Goal: Task Accomplishment & Management: Complete application form

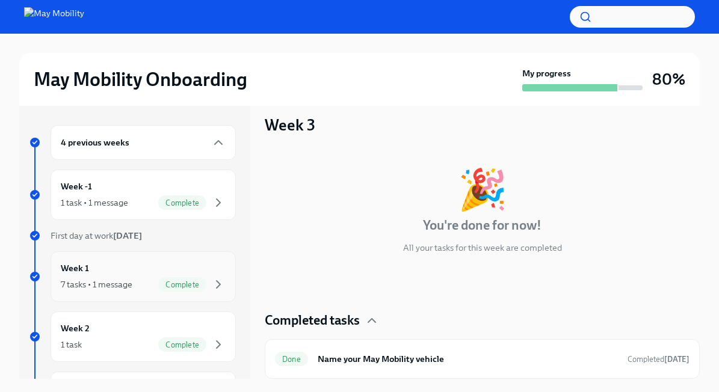
scroll to position [294, 0]
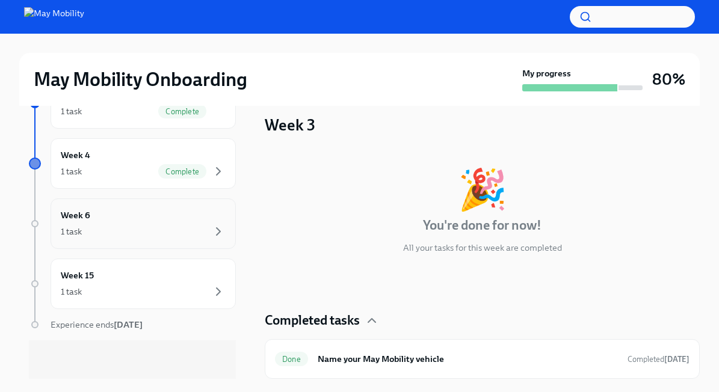
click at [121, 212] on div "Week 6 1 task" at bounding box center [143, 224] width 165 height 30
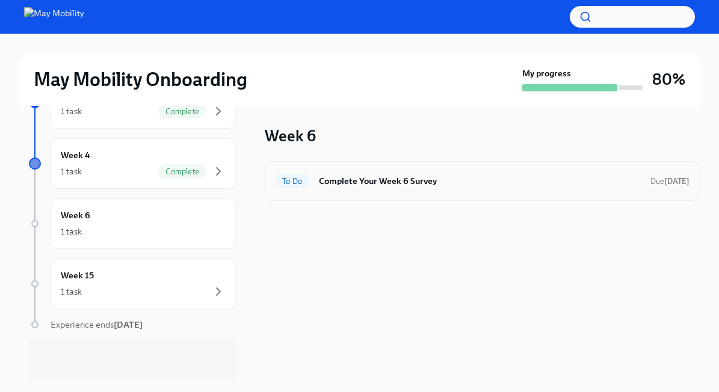
click at [420, 186] on h6 "Complete Your Week 6 Survey" at bounding box center [480, 181] width 322 height 13
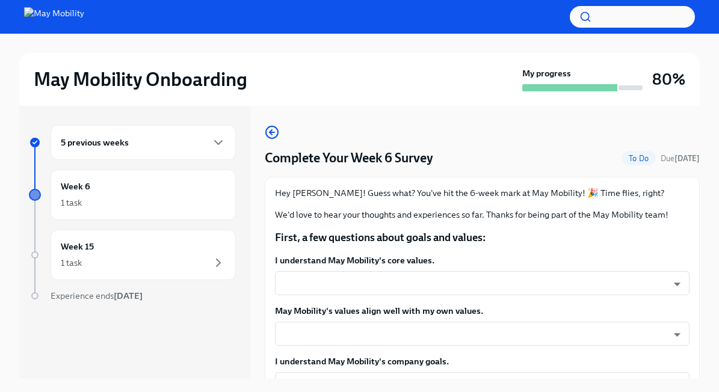
scroll to position [76, 0]
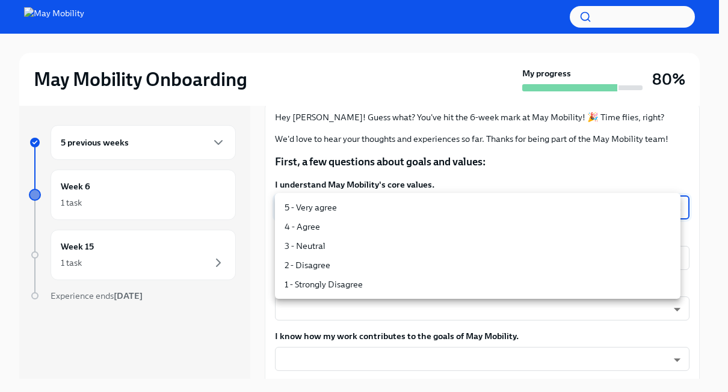
click at [444, 201] on body "May Mobility Onboarding My progress 80% 5 previous weeks Week 6 1 task Week 15 …" at bounding box center [364, 206] width 728 height 413
click at [353, 207] on li "5 - Very agree" at bounding box center [478, 207] width 406 height 19
type input "insi6vOkl"
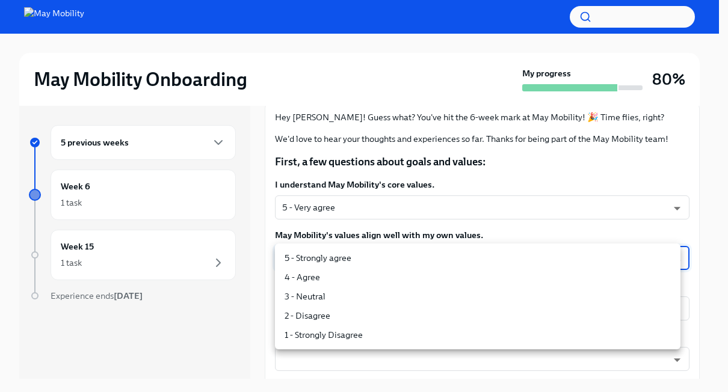
click at [332, 259] on body "May Mobility Onboarding My progress 80% 5 previous weeks Week 6 1 task Week 15 …" at bounding box center [364, 206] width 728 height 413
click at [322, 267] on li "5 - Strongly agree" at bounding box center [478, 258] width 406 height 19
type input "insi6vOkl"
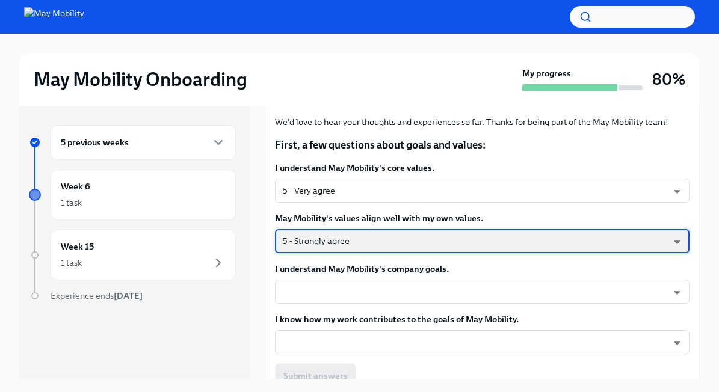
scroll to position [108, 0]
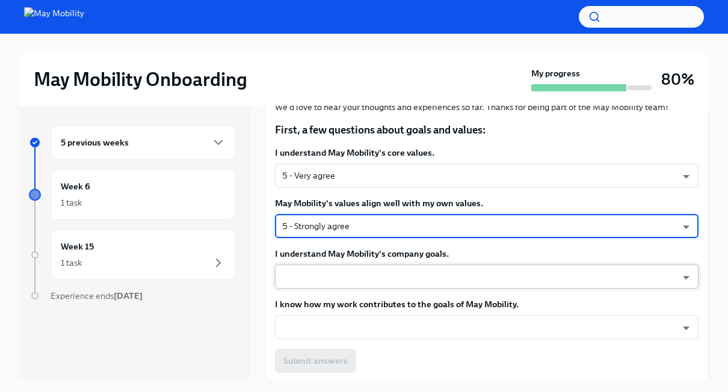
click at [368, 270] on body "May Mobility Onboarding My progress 80% 5 previous weeks Week 6 1 task Week 15 …" at bounding box center [364, 206] width 728 height 413
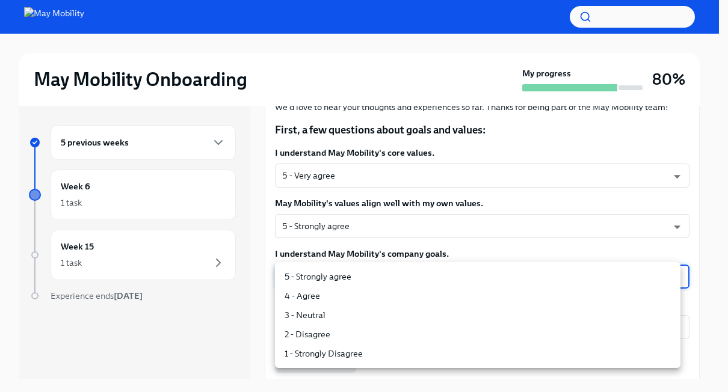
click at [354, 276] on li "5 - Strongly agree" at bounding box center [478, 276] width 406 height 19
type input "insi6vOkl"
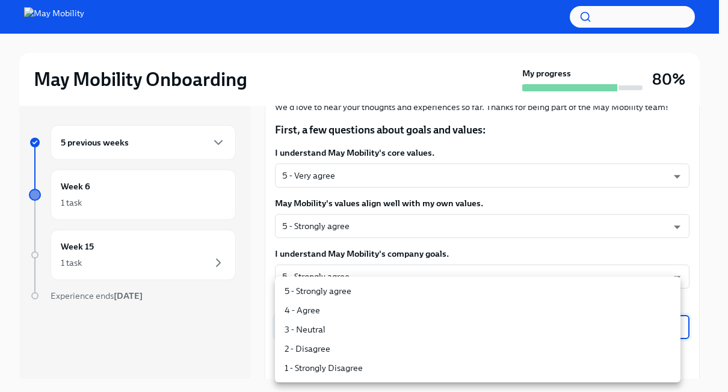
click at [351, 322] on body "May Mobility Onboarding My progress 80% 5 previous weeks Week 6 1 task Week 15 …" at bounding box center [364, 206] width 728 height 413
click at [335, 291] on li "5 - Strongly agree" at bounding box center [478, 291] width 406 height 19
type input "insi6vOkl"
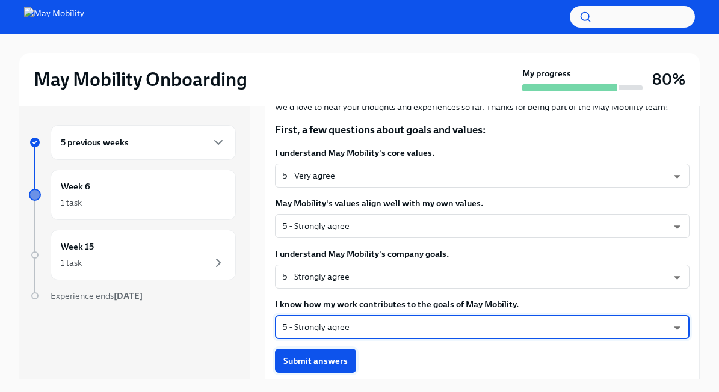
click at [320, 367] on button "Submit answers" at bounding box center [315, 361] width 81 height 24
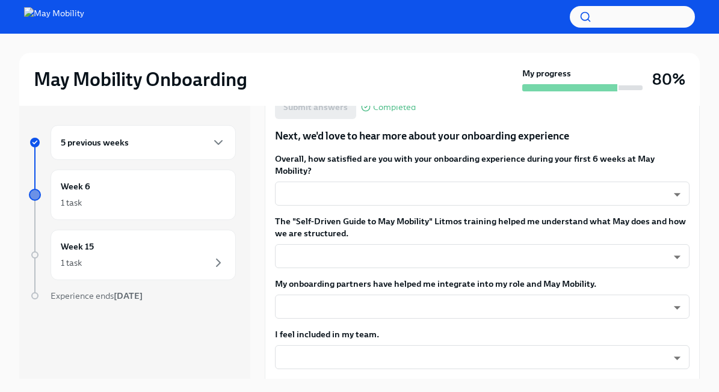
scroll to position [357, 0]
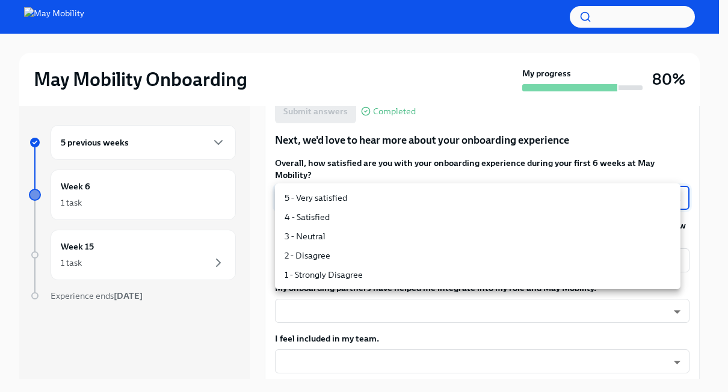
click at [373, 198] on body "May Mobility Onboarding My progress 80% 5 previous weeks Week 6 1 task Week 15 …" at bounding box center [364, 206] width 728 height 413
click at [343, 204] on li "5 - Very satisfied" at bounding box center [478, 197] width 406 height 19
type input "insi6vOkl"
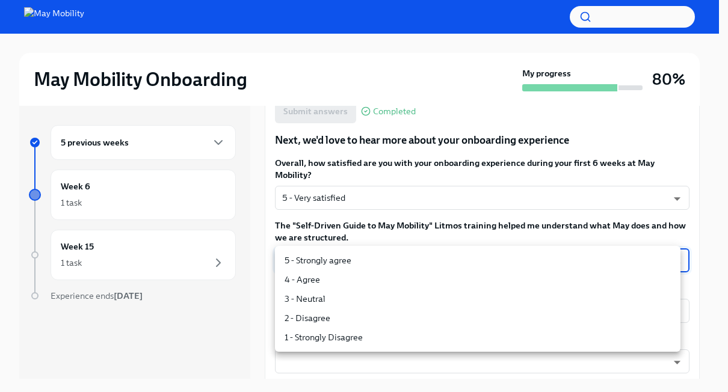
click at [335, 255] on body "May Mobility Onboarding My progress 80% 5 previous weeks Week 6 1 task Week 15 …" at bounding box center [364, 206] width 728 height 413
click at [333, 259] on li "5 - Strongly agree" at bounding box center [478, 260] width 406 height 19
type input "insi6vOkl"
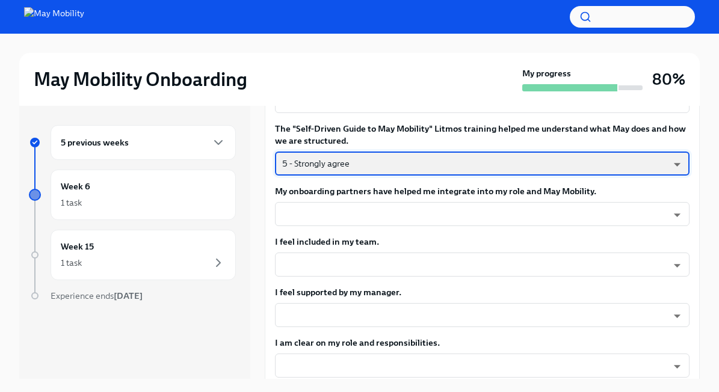
scroll to position [459, 0]
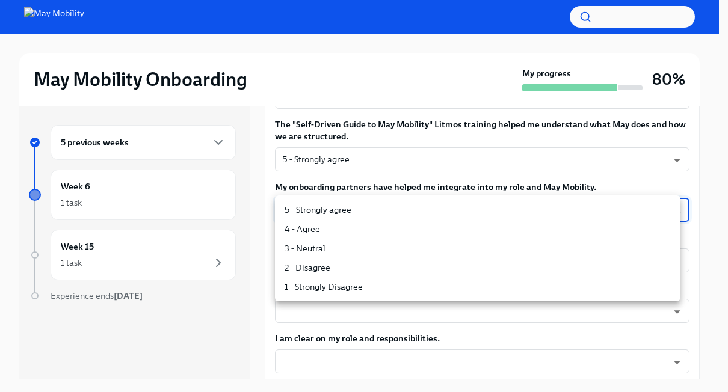
click at [341, 216] on body "May Mobility Onboarding My progress 80% 5 previous weeks Week 6 1 task Week 15 …" at bounding box center [364, 206] width 728 height 413
click at [335, 214] on li "5 - Strongly agree" at bounding box center [478, 209] width 406 height 19
type input "insi6vOkl"
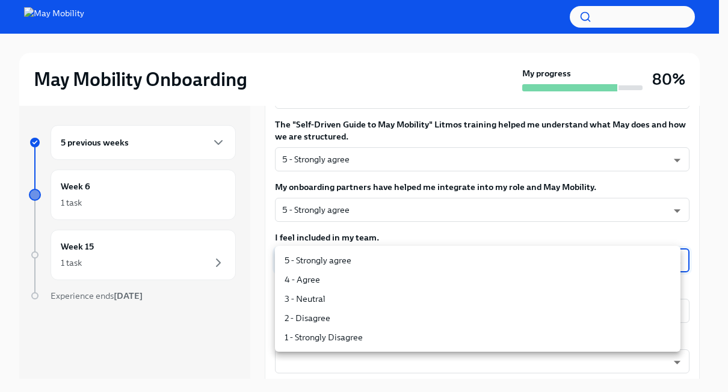
click at [348, 258] on body "May Mobility Onboarding My progress 80% 5 previous weeks Week 6 1 task Week 15 …" at bounding box center [364, 206] width 728 height 413
click at [347, 258] on li "5 - Strongly agree" at bounding box center [478, 260] width 406 height 19
type input "insi6vOkl"
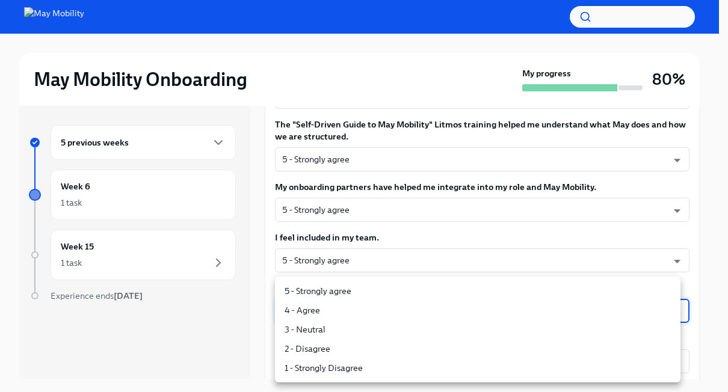
click at [335, 310] on body "May Mobility Onboarding My progress 80% 5 previous weeks Week 6 1 task Week 15 …" at bounding box center [364, 206] width 728 height 413
click at [324, 294] on li "5 - Strongly agree" at bounding box center [478, 291] width 406 height 19
type input "insi6vOkl"
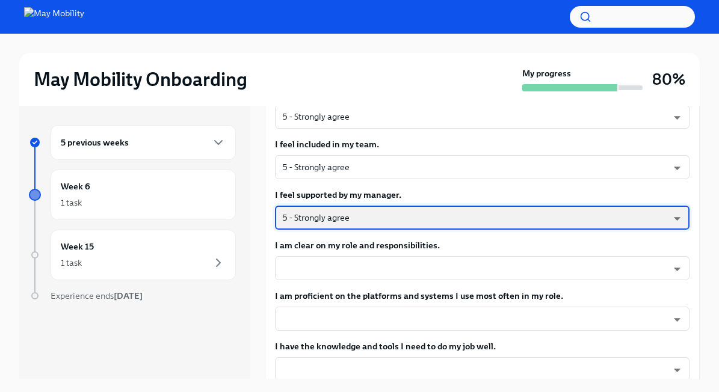
scroll to position [560, 0]
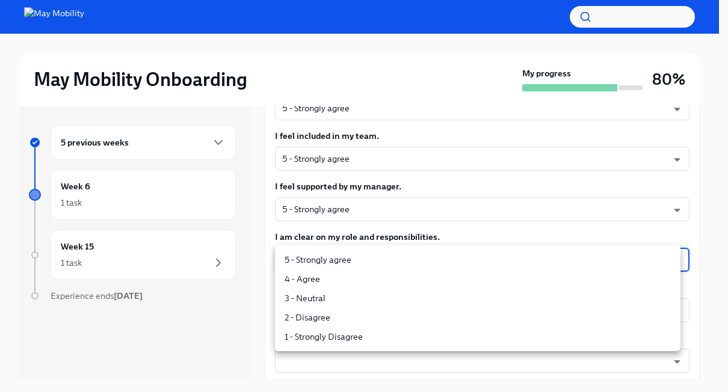
click at [347, 265] on body "May Mobility Onboarding My progress 80% 5 previous weeks Week 6 1 task Week 15 …" at bounding box center [364, 206] width 728 height 413
click at [328, 267] on li "5 - Strongly agree" at bounding box center [478, 259] width 406 height 19
type input "insi6vOkl"
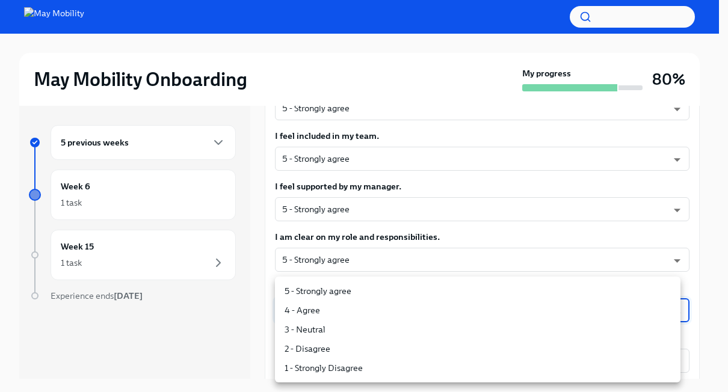
click at [320, 306] on body "May Mobility Onboarding My progress 80% 5 previous weeks Week 6 1 task Week 15 …" at bounding box center [364, 206] width 728 height 413
click at [328, 292] on li "5 - Strongly agree" at bounding box center [478, 291] width 406 height 19
type input "insi6vOkl"
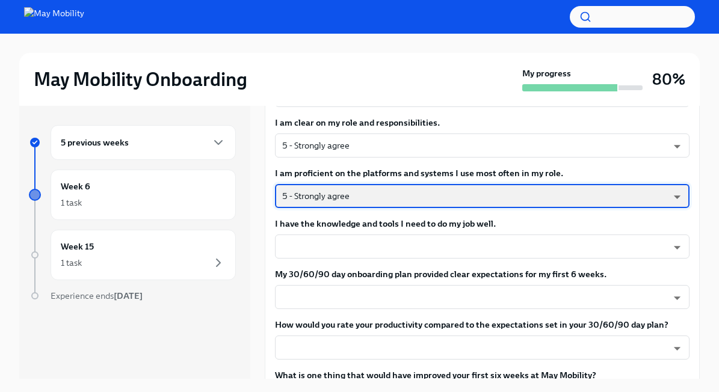
scroll to position [676, 0]
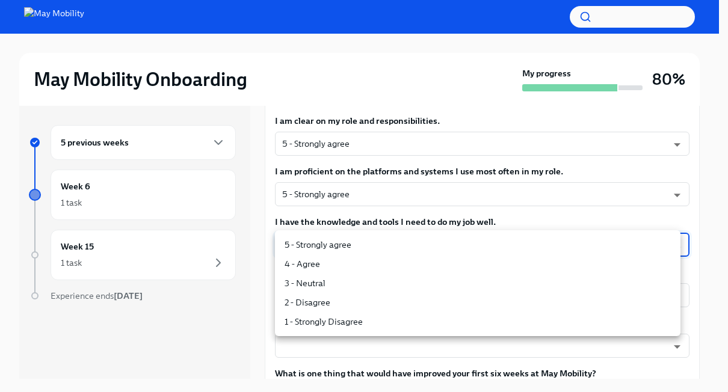
click at [335, 252] on body "May Mobility Onboarding My progress 80% 5 previous weeks Week 6 1 task Week 15 …" at bounding box center [364, 206] width 728 height 413
click at [337, 242] on li "5 - Strongly agree" at bounding box center [478, 244] width 406 height 19
type input "insi6vOkl"
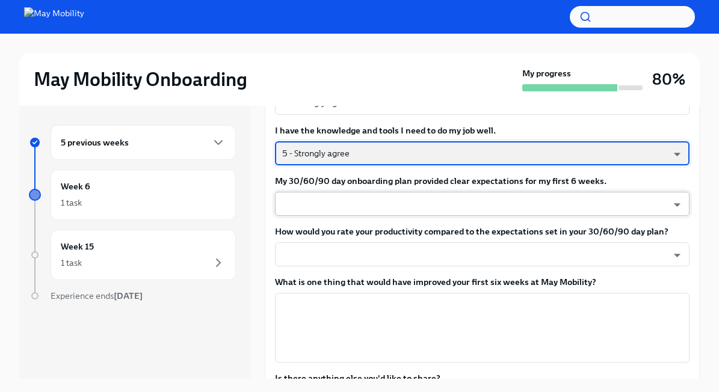
scroll to position [770, 0]
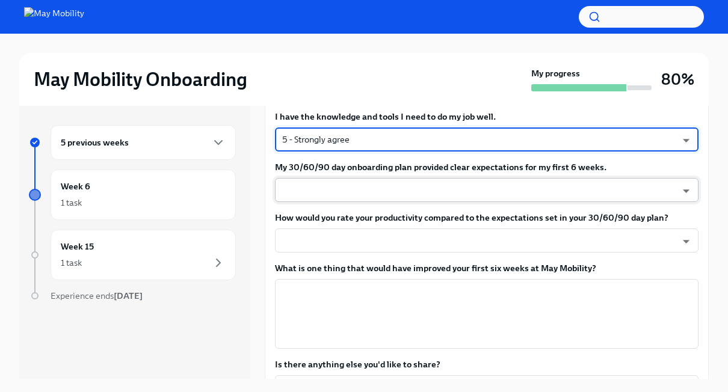
click at [395, 197] on body "May Mobility Onboarding My progress 80% 5 previous weeks Week 6 1 task Week 15 …" at bounding box center [364, 206] width 728 height 413
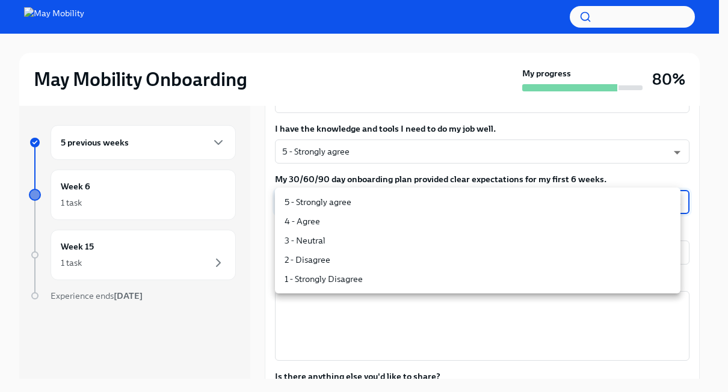
click at [356, 202] on li "5 - Strongly agree" at bounding box center [478, 202] width 406 height 19
type input "insi6vOkl"
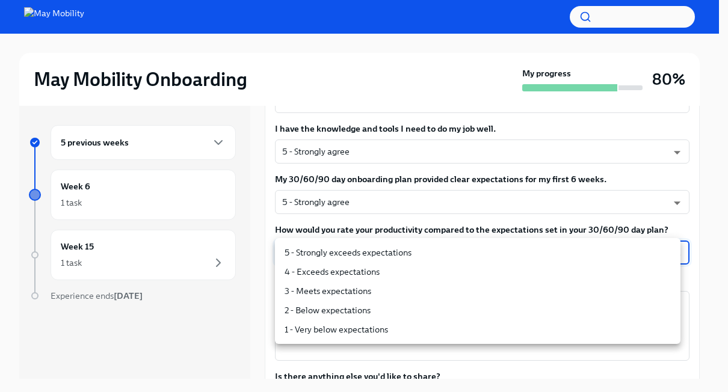
click at [335, 257] on body "May Mobility Onboarding My progress 80% 5 previous weeks Week 6 1 task Week 15 …" at bounding box center [364, 206] width 728 height 413
click at [325, 270] on li "4 - Exceeds expectations" at bounding box center [478, 271] width 406 height 19
type input "nYbWsvkNA"
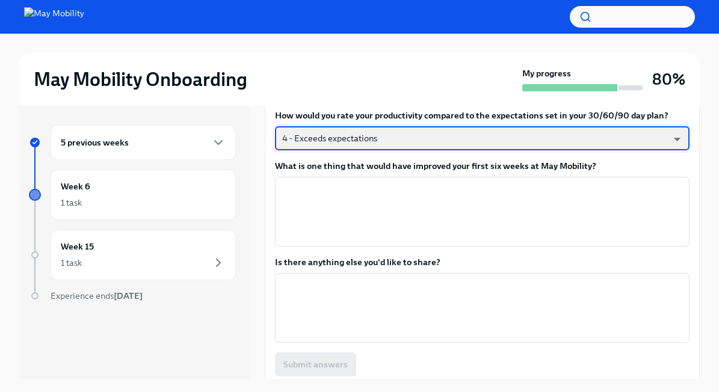
scroll to position [888, 0]
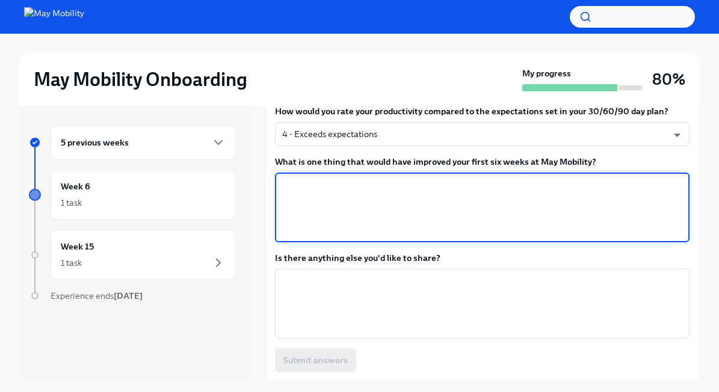
click at [356, 202] on textarea "What is one thing that would have improved your first six weeks at May Mobility?" at bounding box center [482, 208] width 400 height 58
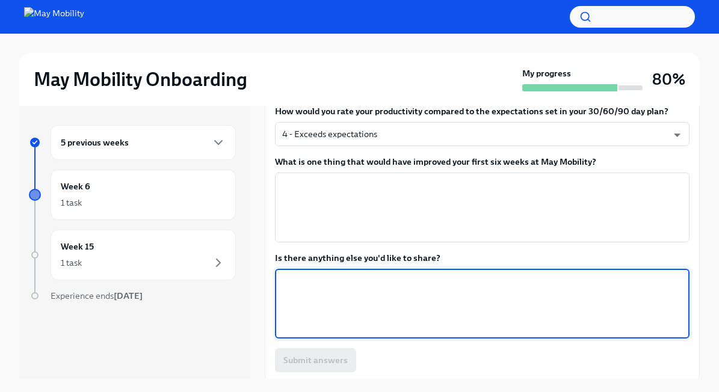
click at [302, 288] on textarea "Is there anything else you'd like to share?" at bounding box center [482, 304] width 400 height 58
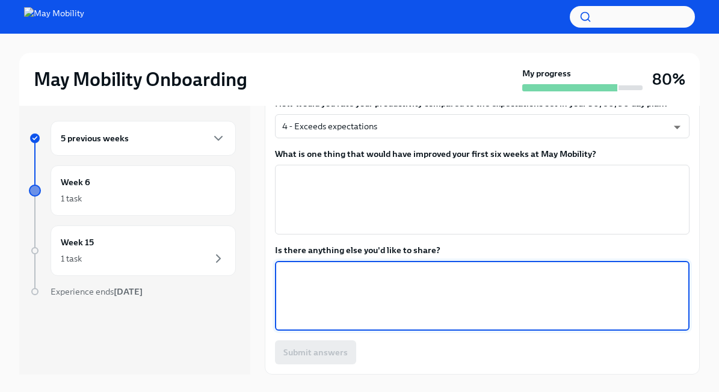
scroll to position [20, 0]
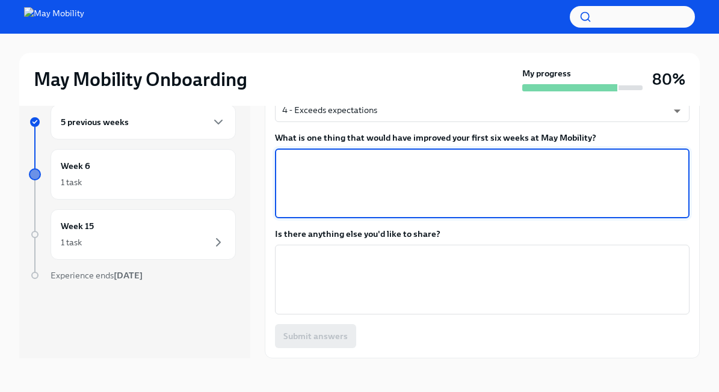
click at [385, 197] on textarea "What is one thing that would have improved your first six weeks at May Mobility?" at bounding box center [482, 184] width 400 height 58
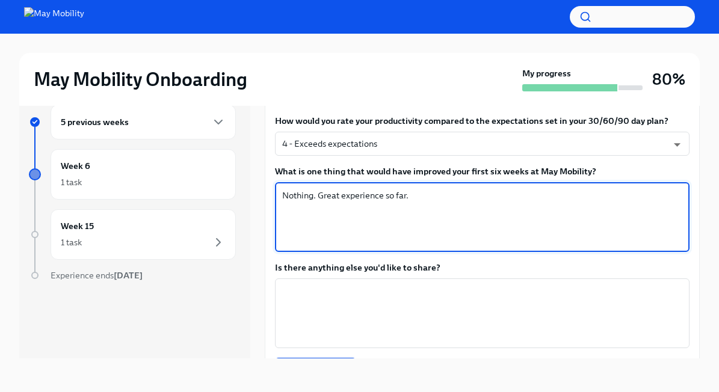
scroll to position [892, 0]
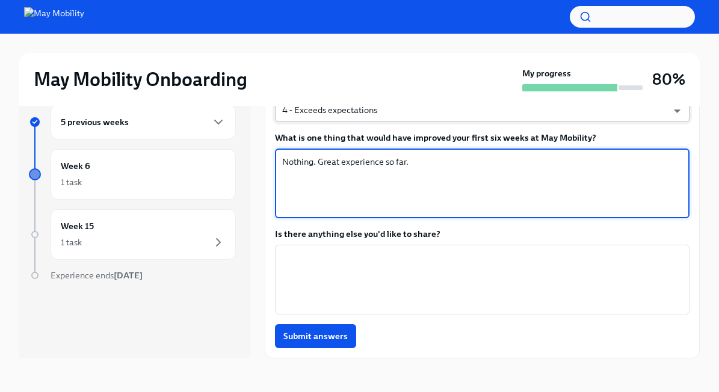
type textarea "Nothing. Great experience so far."
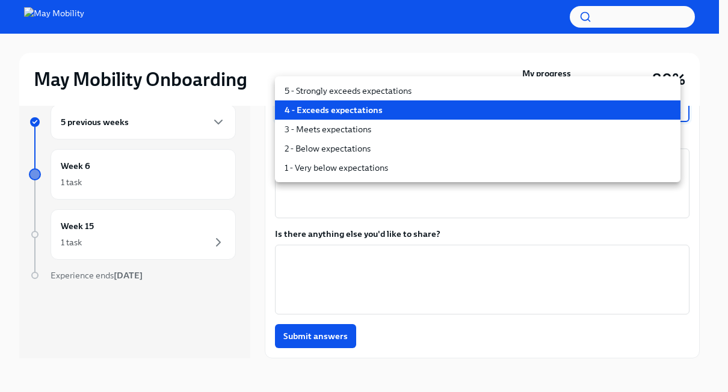
click at [442, 119] on body "May Mobility Onboarding My progress 80% 5 previous weeks Week 6 1 task Week 15 …" at bounding box center [364, 186] width 728 height 413
click at [323, 342] on div at bounding box center [364, 196] width 728 height 392
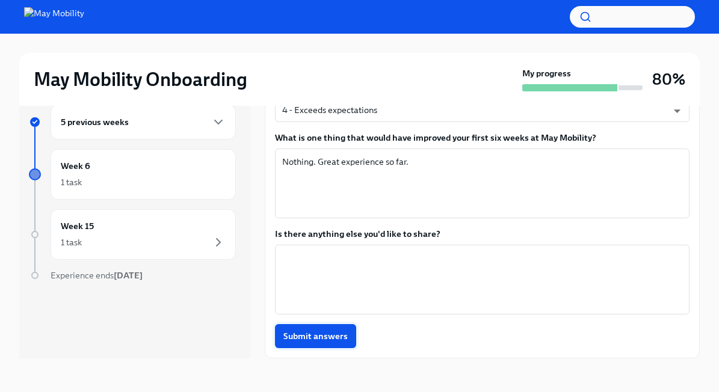
click at [327, 333] on span "Submit answers" at bounding box center [315, 336] width 64 height 12
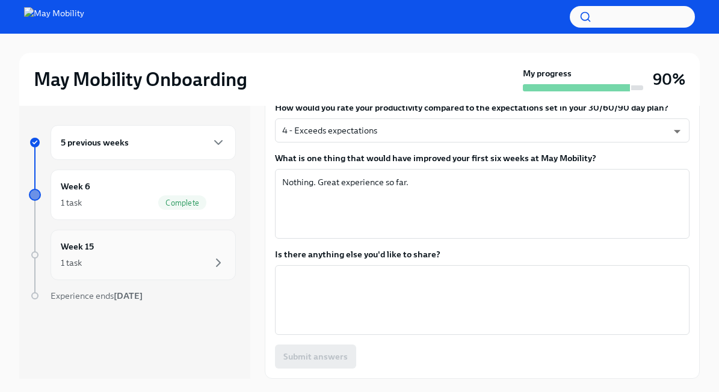
click at [122, 262] on div "1 task" at bounding box center [143, 263] width 165 height 14
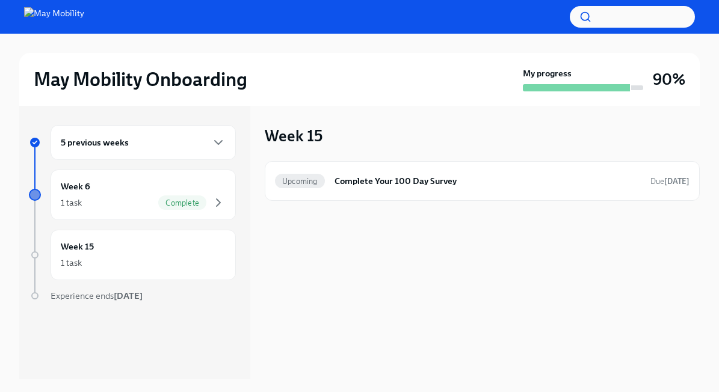
click at [150, 144] on div "5 previous weeks" at bounding box center [143, 142] width 165 height 14
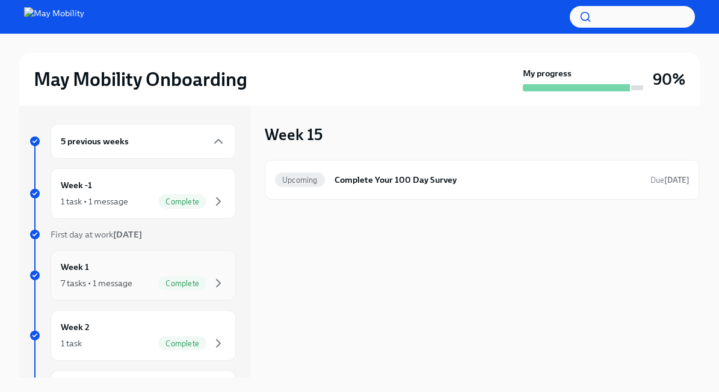
scroll to position [294, 0]
